Goal: Navigation & Orientation: Find specific page/section

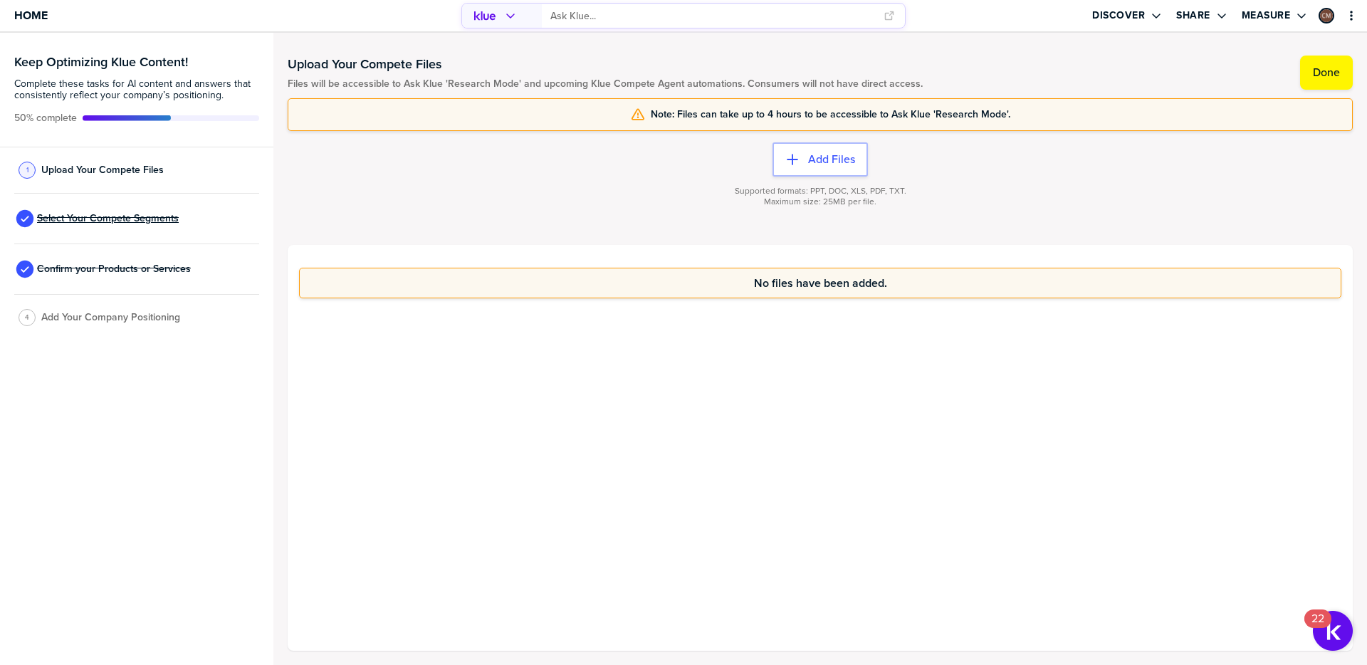
click at [147, 219] on span "Select Your Compete Segments" at bounding box center [108, 218] width 142 height 11
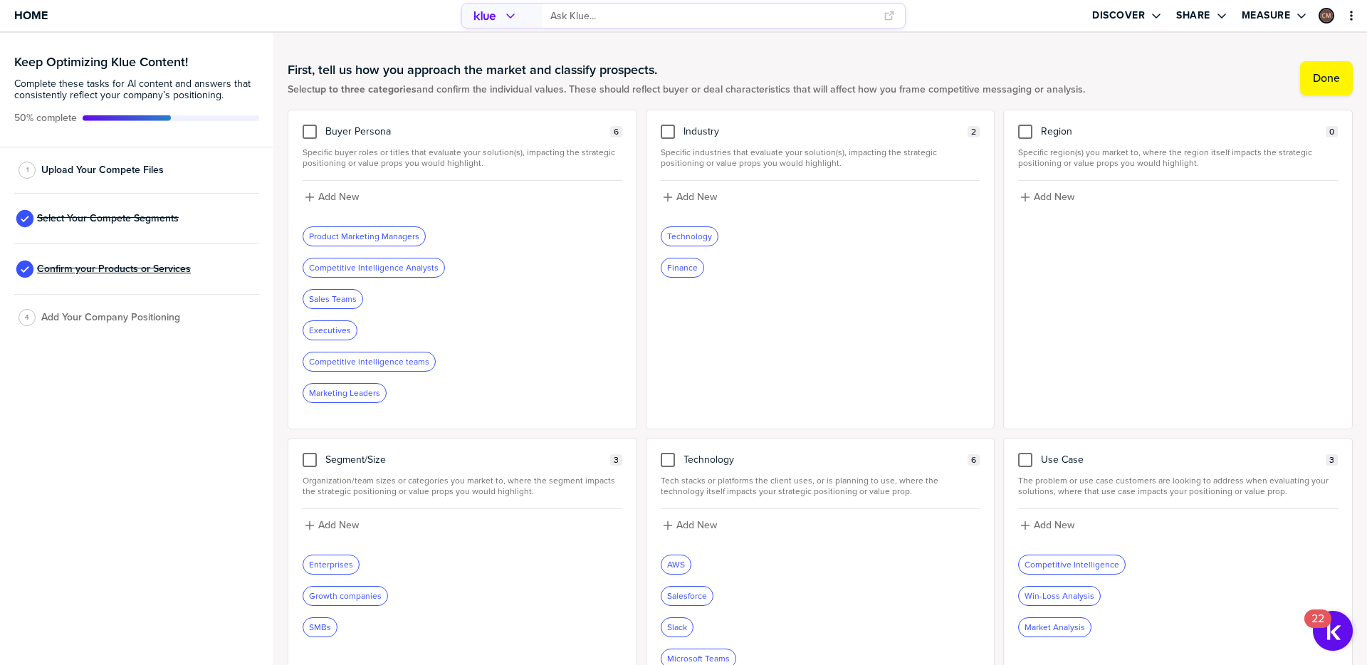
click at [115, 271] on span "Confirm your Products or Services" at bounding box center [114, 269] width 154 height 11
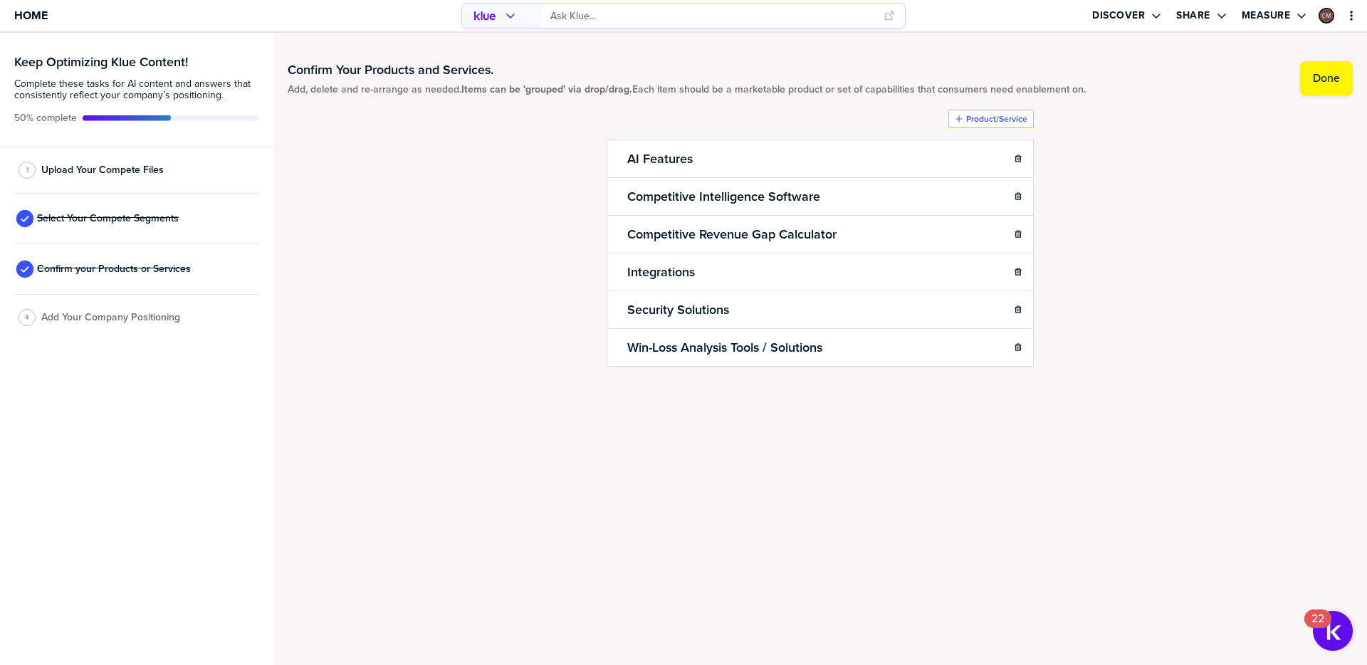
click at [127, 320] on span "Add Your Company Positioning" at bounding box center [110, 317] width 139 height 11
click at [98, 172] on span "Upload Your Compete Files" at bounding box center [102, 170] width 122 height 11
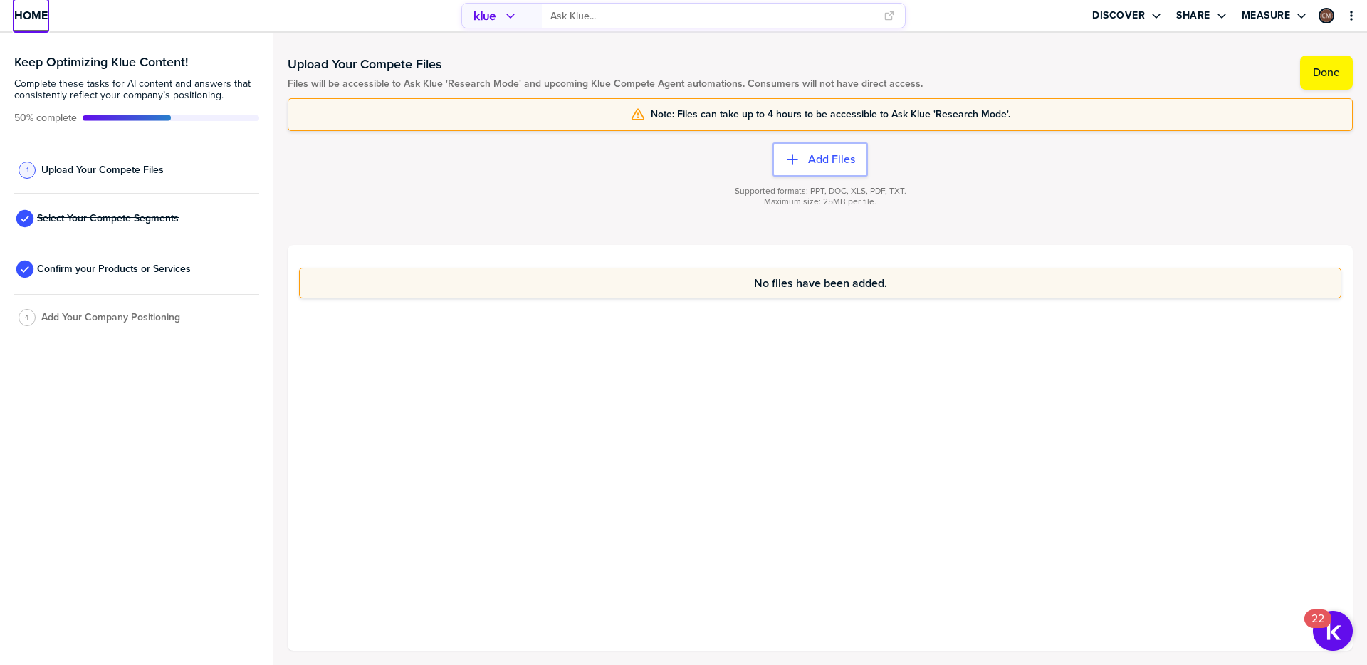
click at [33, 13] on span "Home" at bounding box center [30, 15] width 33 height 12
